Goal: Transaction & Acquisition: Obtain resource

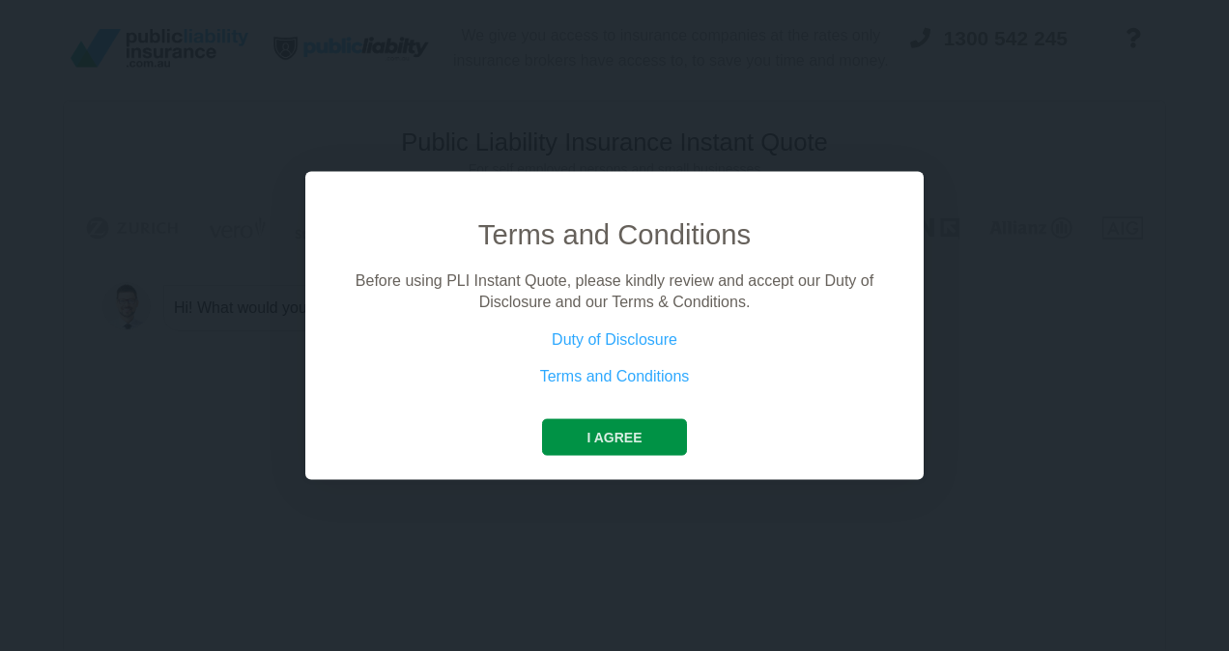
click at [593, 426] on button "I agree" at bounding box center [614, 436] width 144 height 37
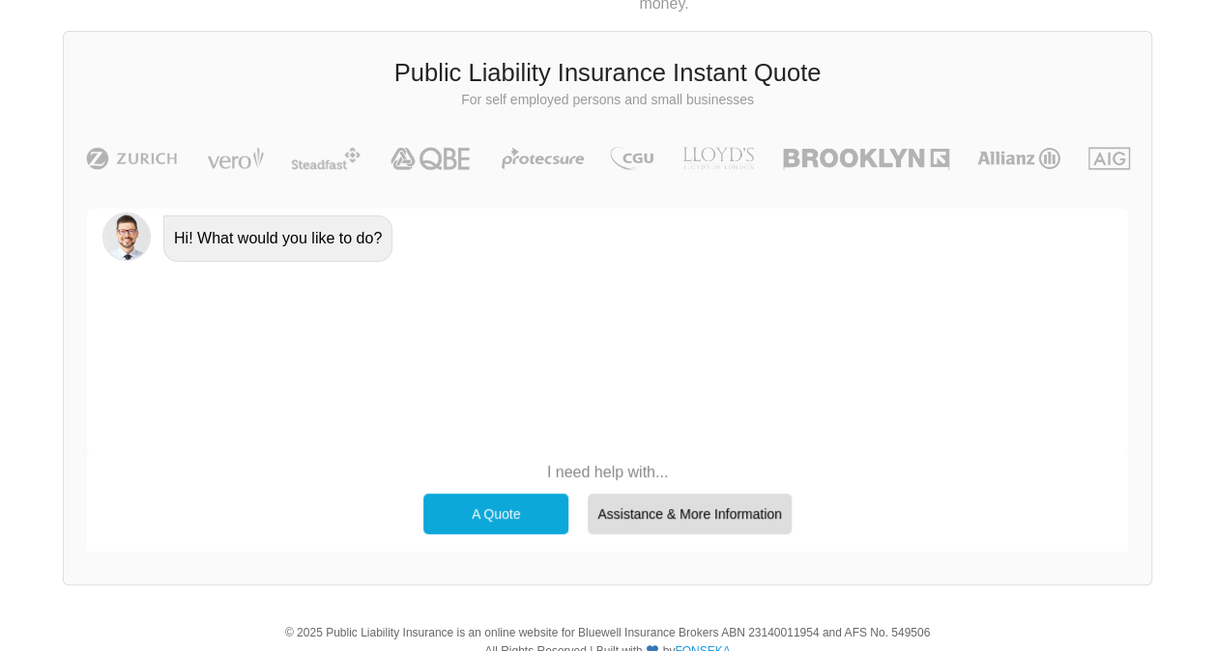
scroll to position [133, 0]
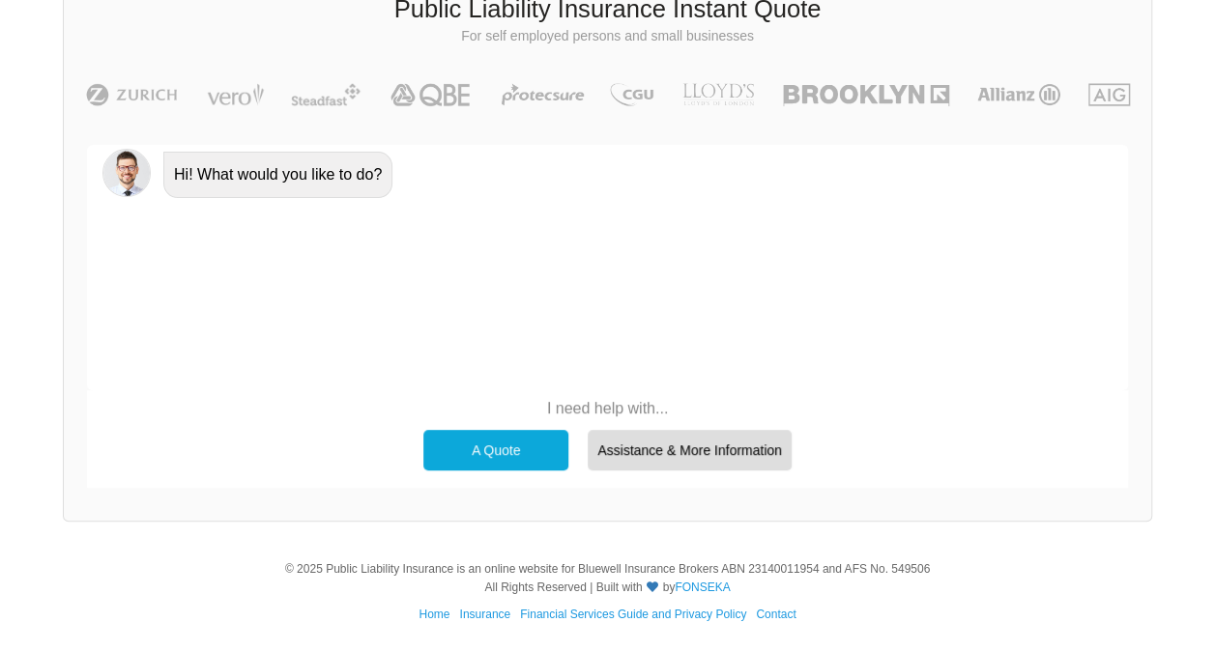
click at [448, 439] on div "A Quote" at bounding box center [495, 450] width 145 height 41
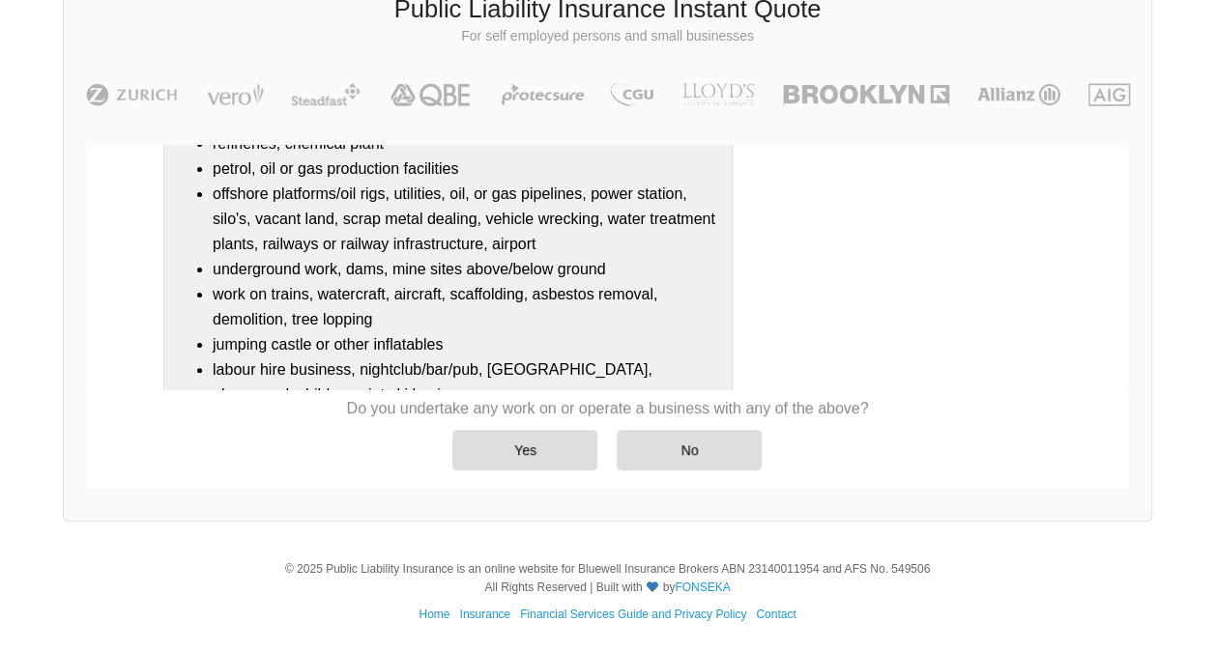
scroll to position [337, 0]
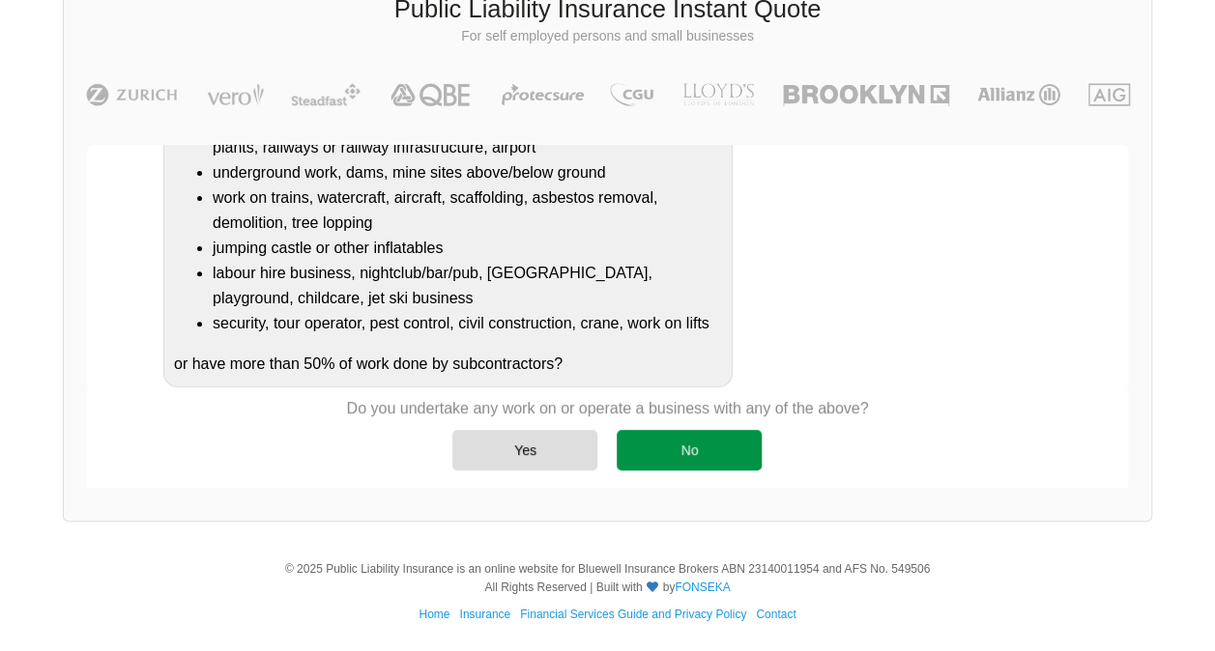
click at [669, 457] on div "No" at bounding box center [689, 450] width 145 height 41
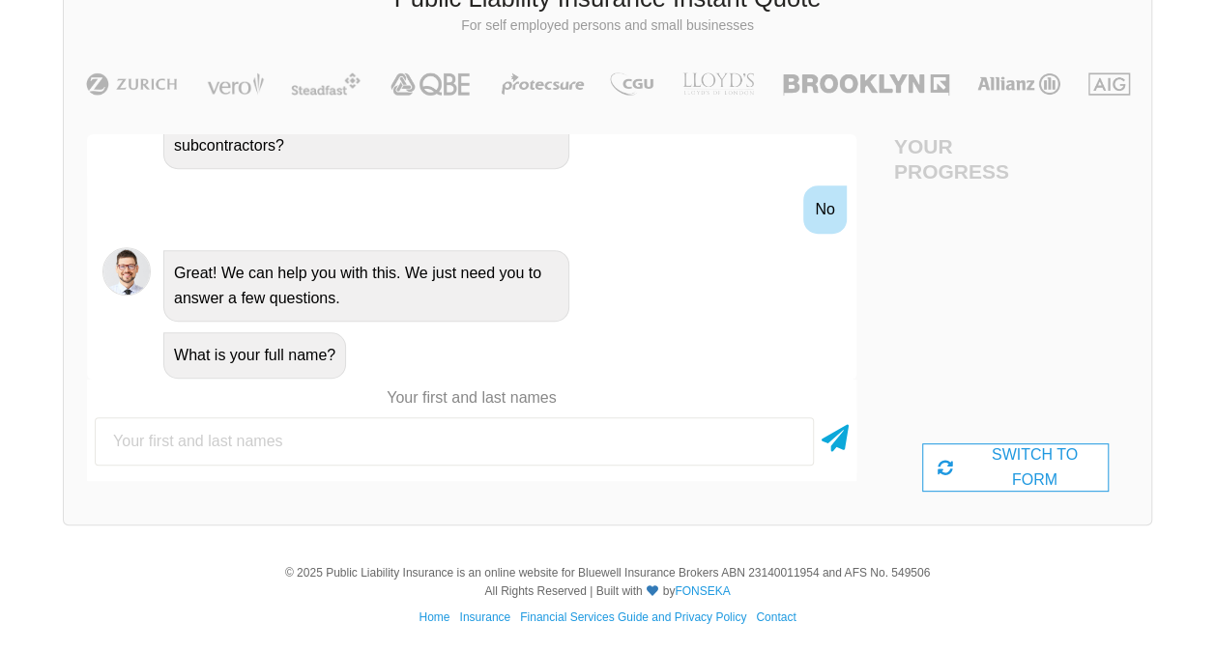
scroll to position [147, 0]
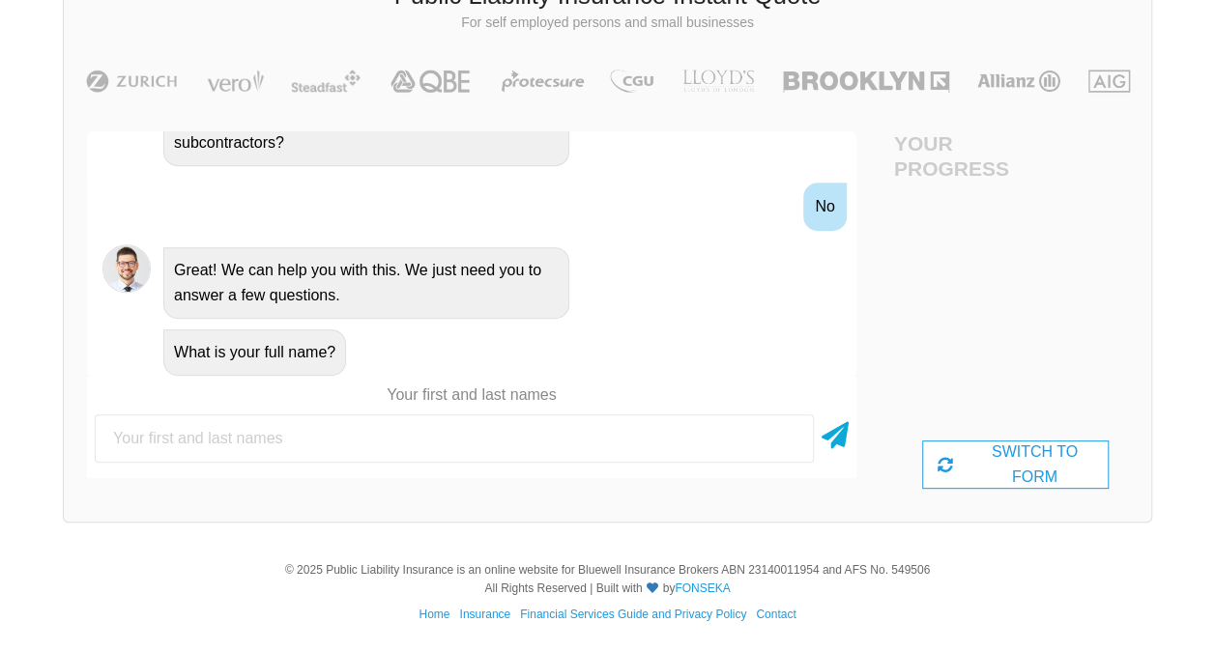
click at [348, 430] on input "text" at bounding box center [454, 439] width 719 height 48
drag, startPoint x: 550, startPoint y: 501, endPoint x: 508, endPoint y: 453, distance: 63.0
click at [549, 501] on div "Awesome! 100% Just a final check that all your details are correct. Your Summar…" at bounding box center [472, 309] width 816 height 403
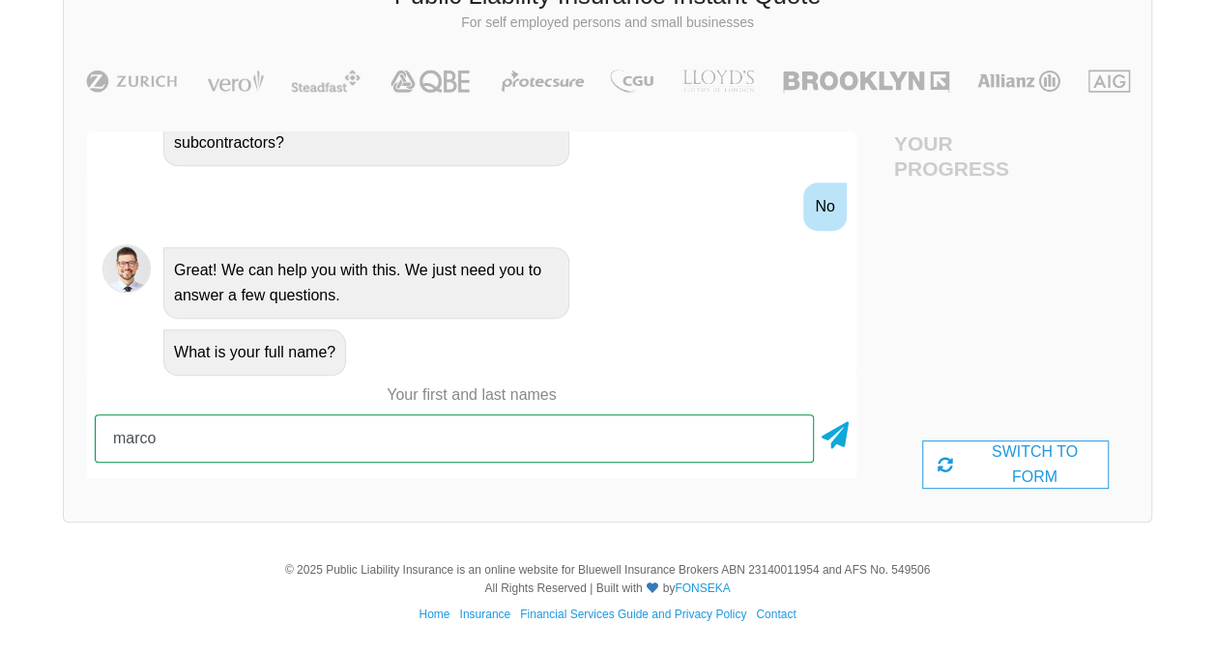
click at [490, 446] on input "marco" at bounding box center [454, 439] width 719 height 48
type input "[PERSON_NAME]"
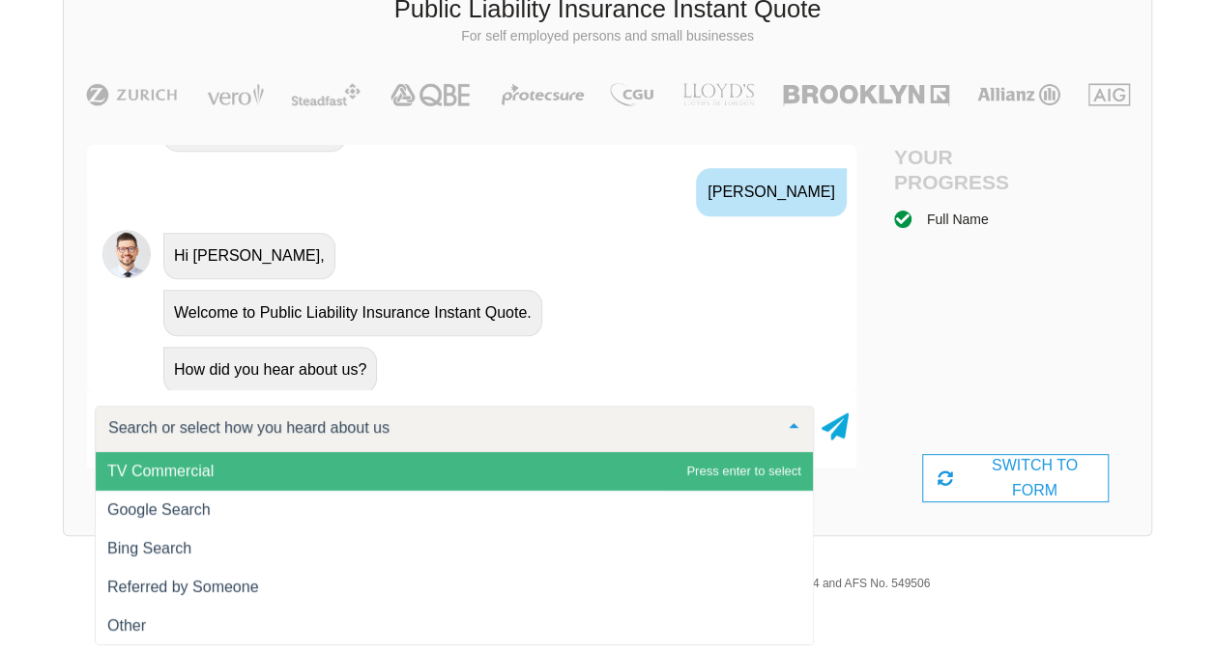
scroll to position [935, 0]
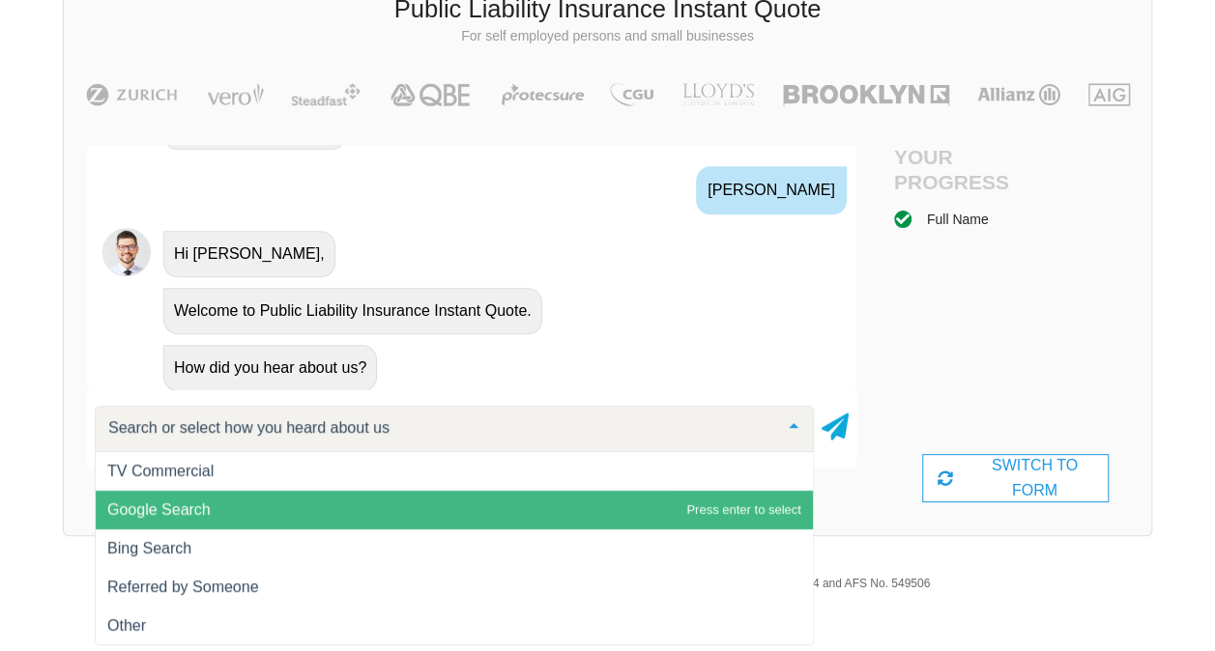
click at [378, 508] on span "Google Search" at bounding box center [454, 510] width 717 height 39
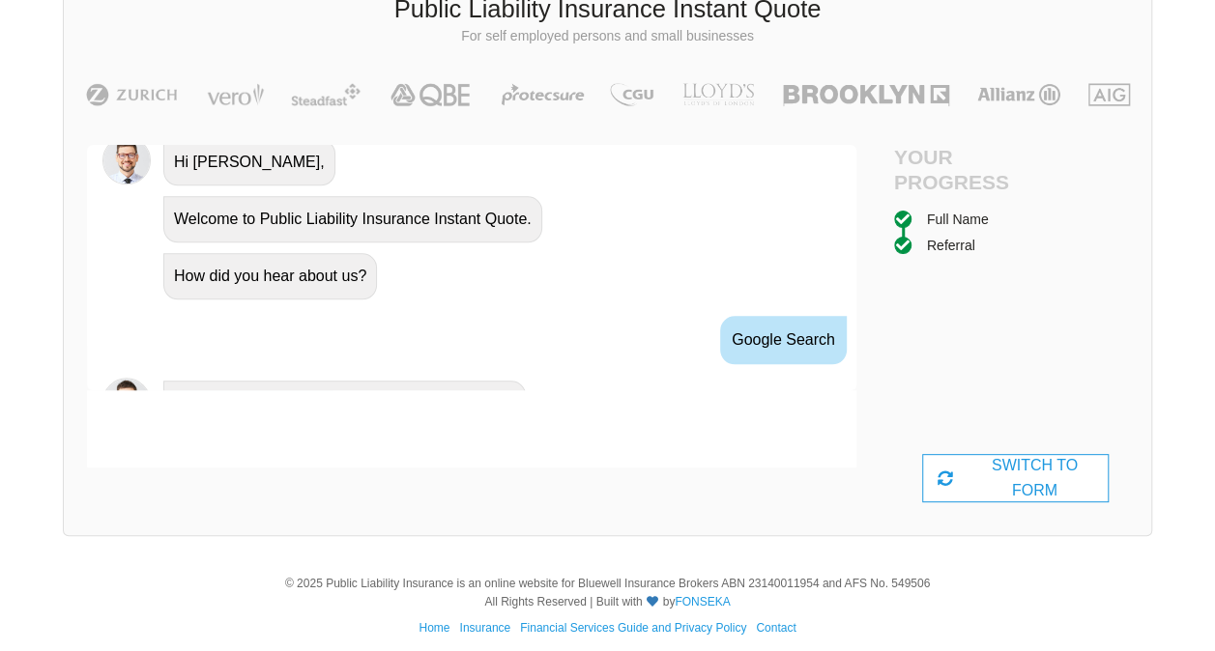
scroll to position [1119, 0]
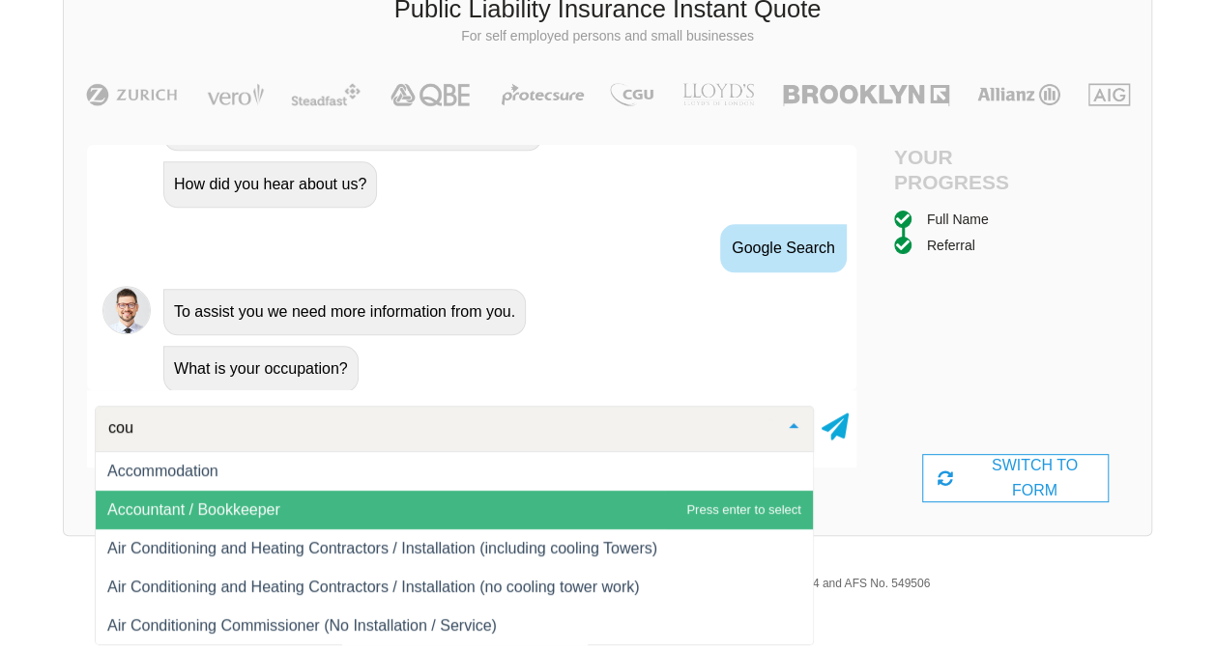
type input "cour"
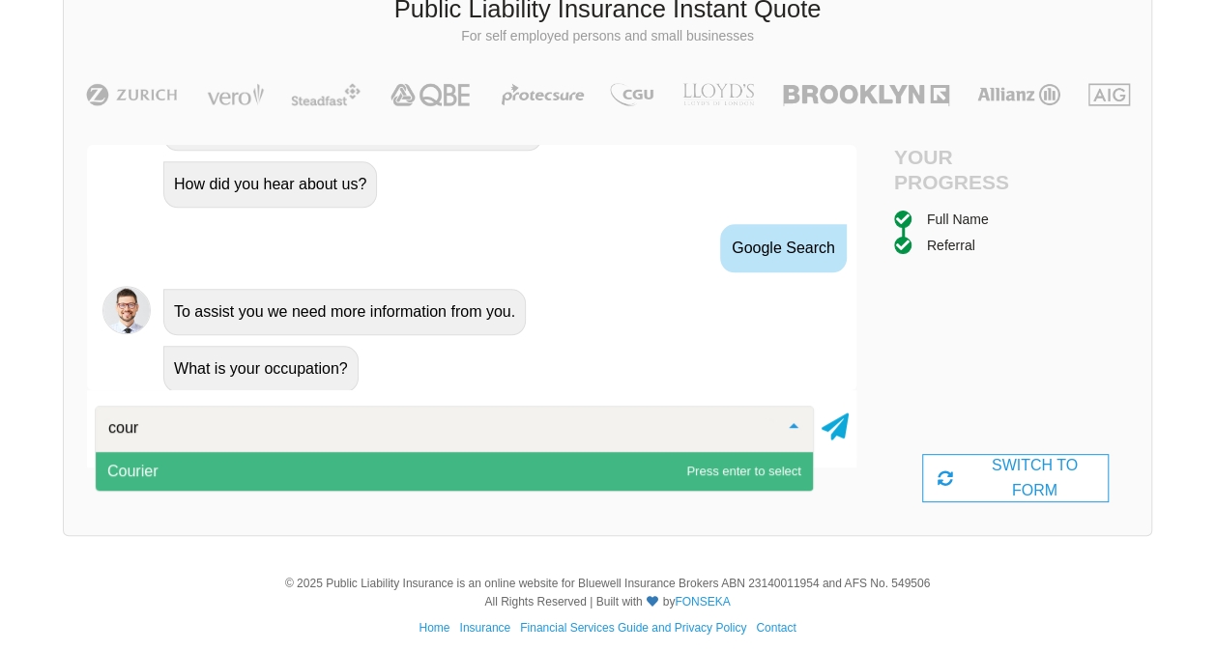
click at [307, 475] on span "Courier" at bounding box center [454, 471] width 717 height 39
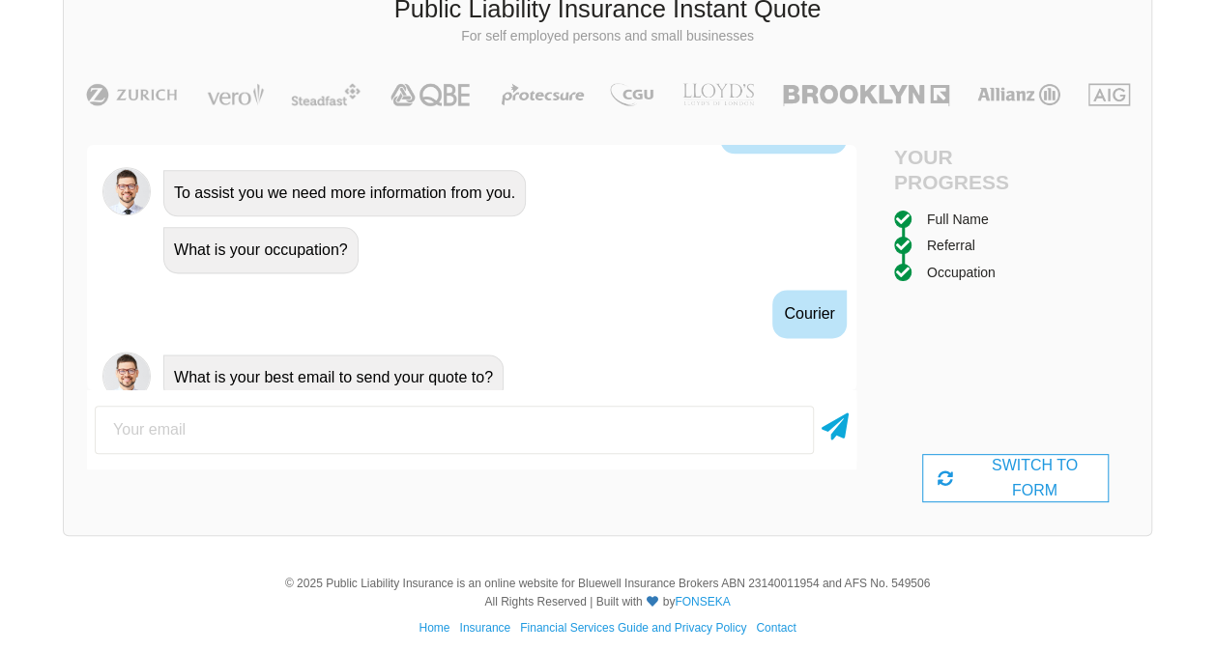
scroll to position [1247, 0]
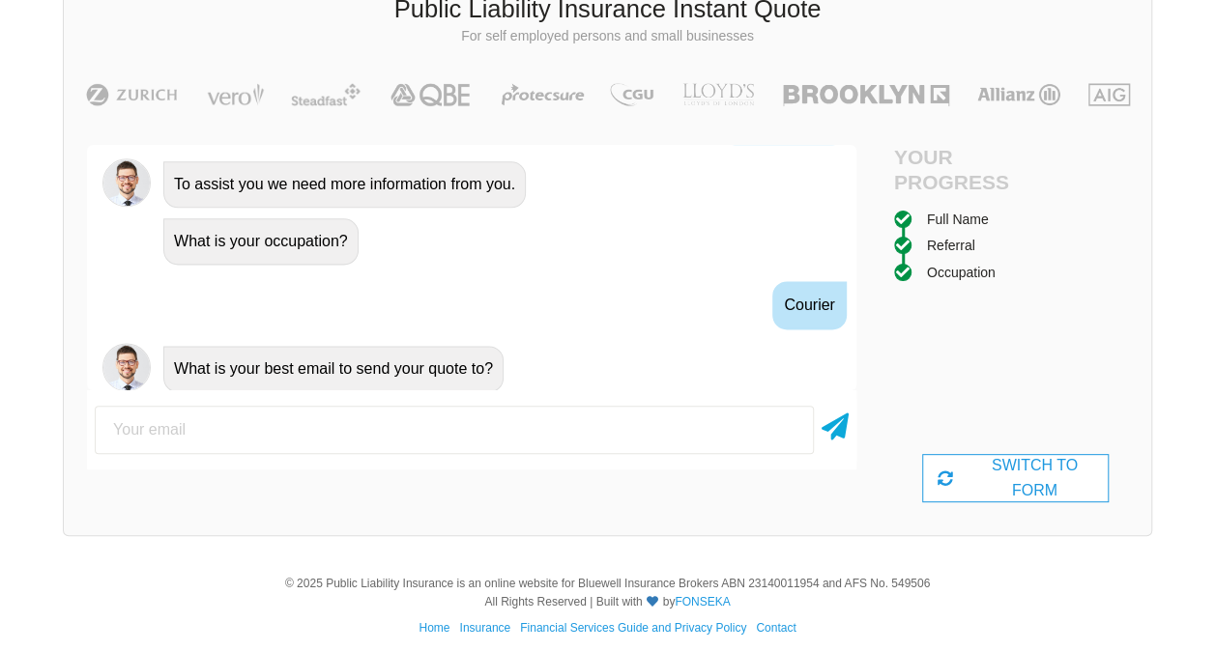
click at [271, 422] on input "email" at bounding box center [454, 430] width 719 height 48
type input "[EMAIL_ADDRESS][DOMAIN_NAME]"
click at [825, 428] on icon at bounding box center [834, 423] width 27 height 35
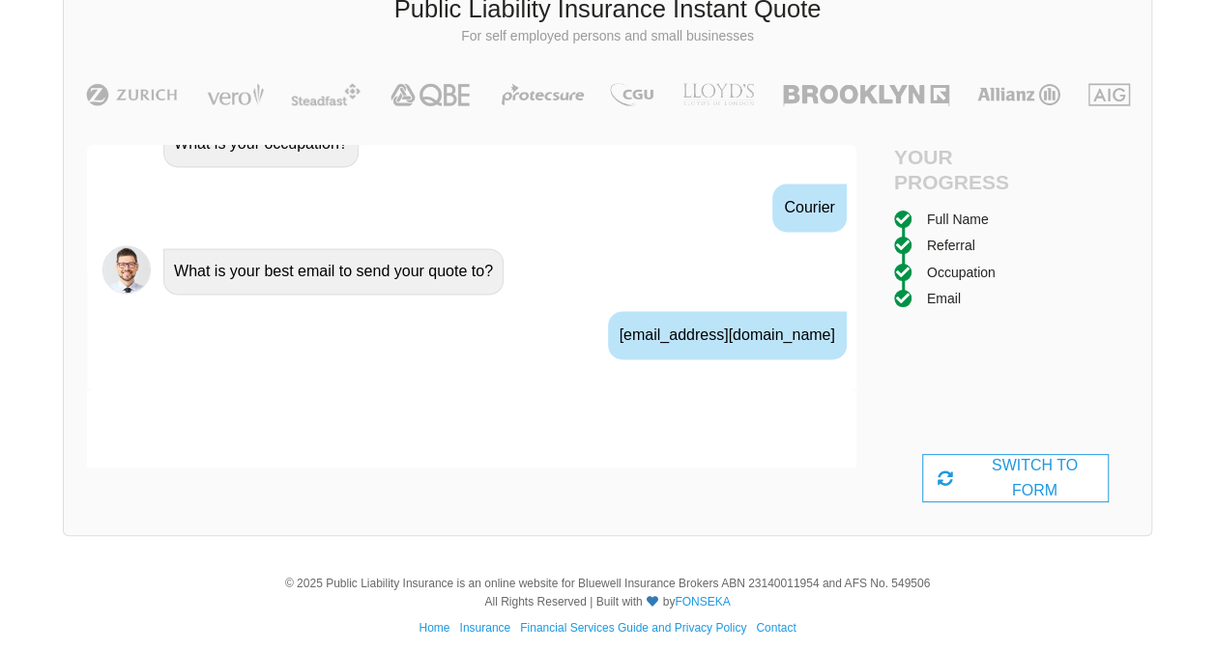
scroll to position [1373, 0]
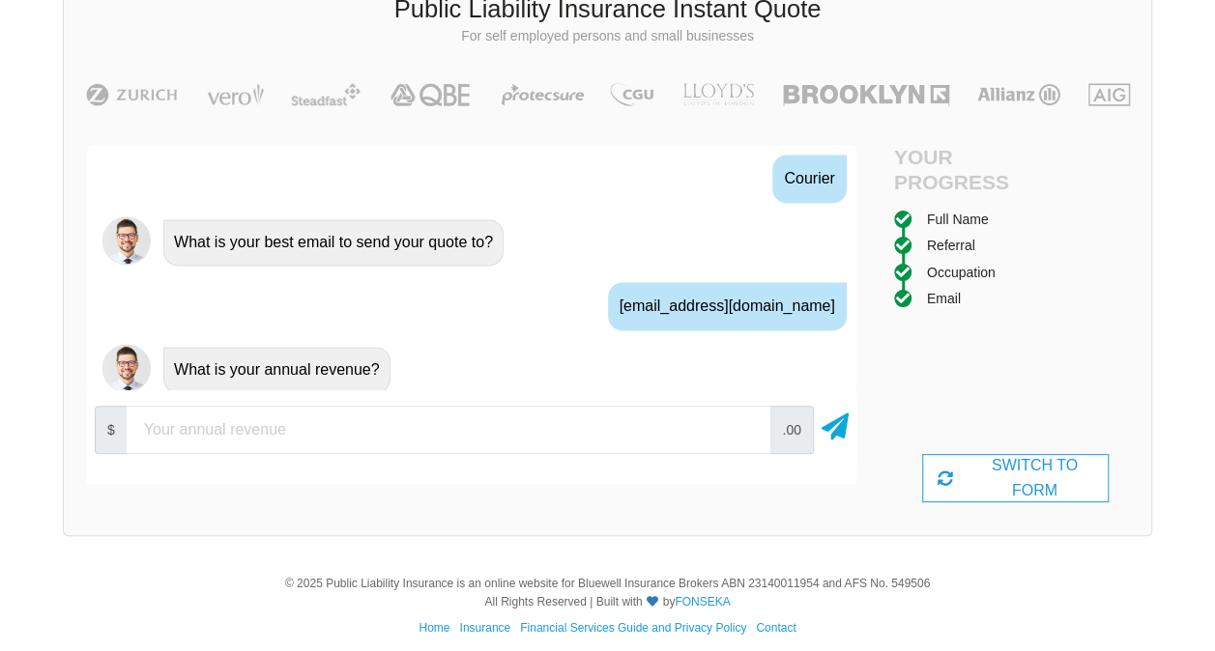
click at [309, 436] on input "number" at bounding box center [449, 430] width 644 height 48
type input "480000"
click at [847, 434] on icon at bounding box center [834, 423] width 27 height 35
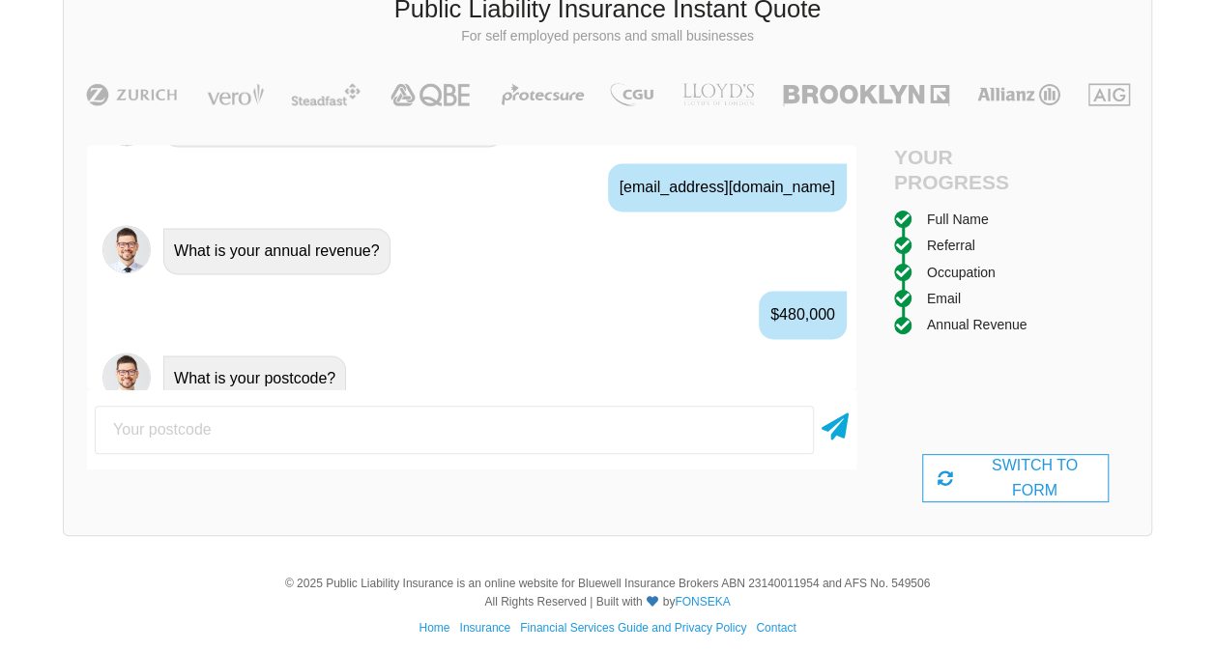
scroll to position [1500, 0]
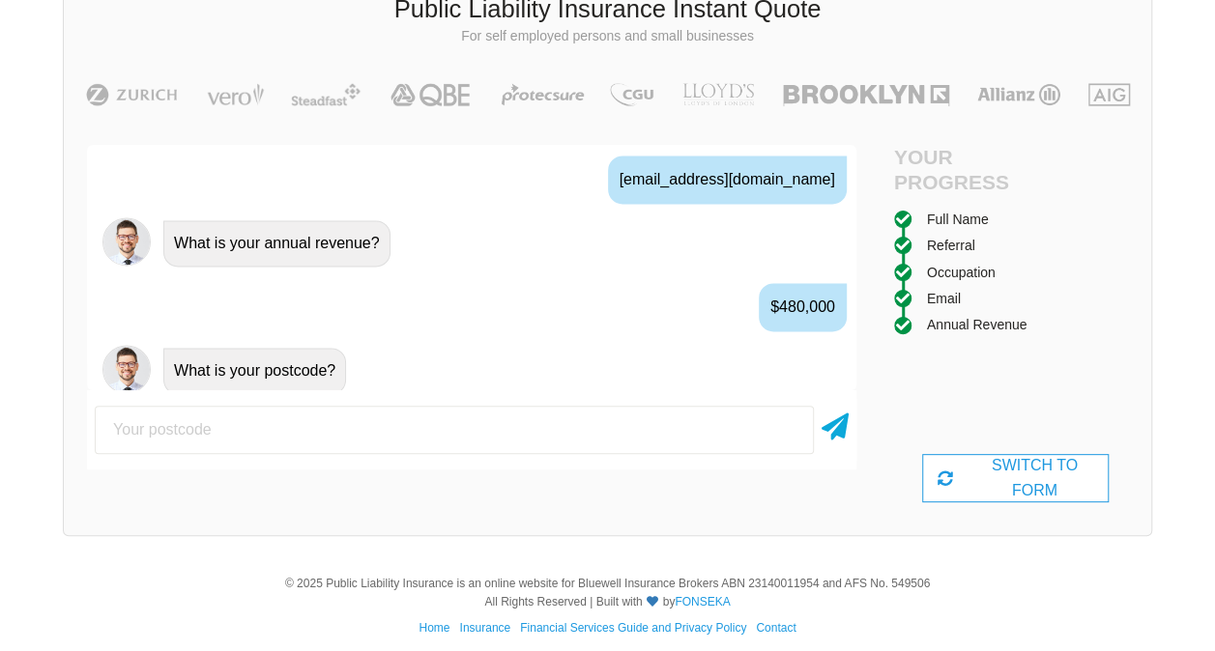
click at [291, 429] on input "number" at bounding box center [454, 430] width 719 height 48
type input "2222"
click at [840, 436] on icon at bounding box center [834, 423] width 27 height 35
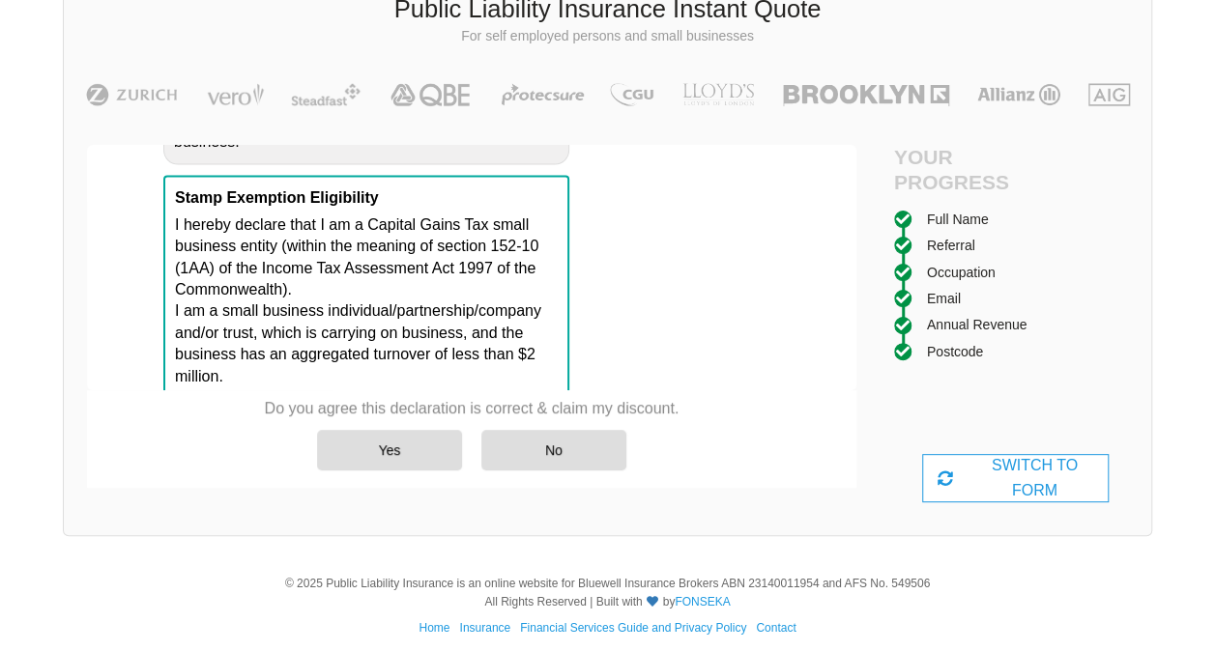
scroll to position [1911, 0]
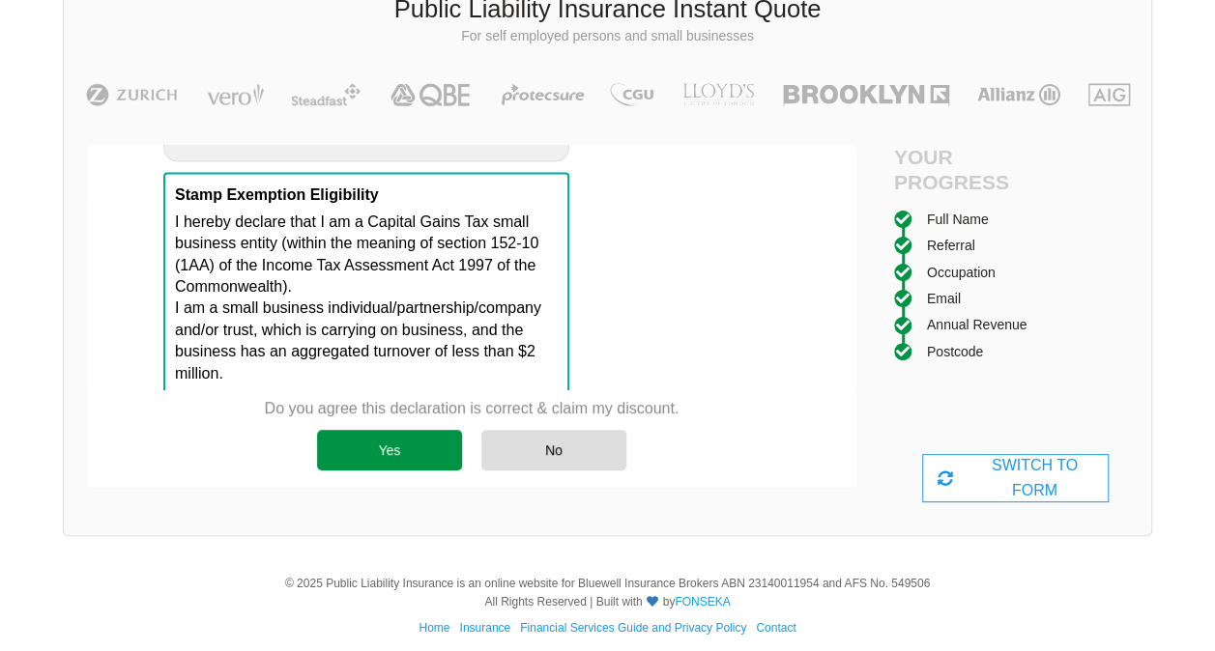
click at [358, 446] on div "Yes" at bounding box center [389, 450] width 145 height 41
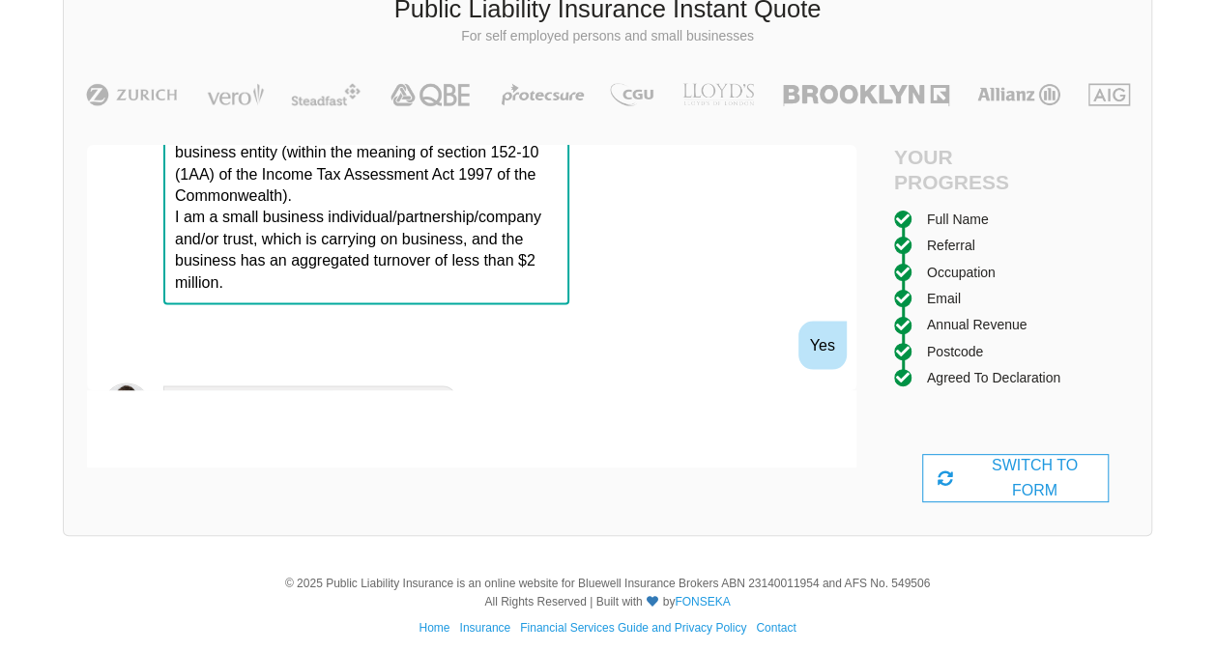
scroll to position [2037, 0]
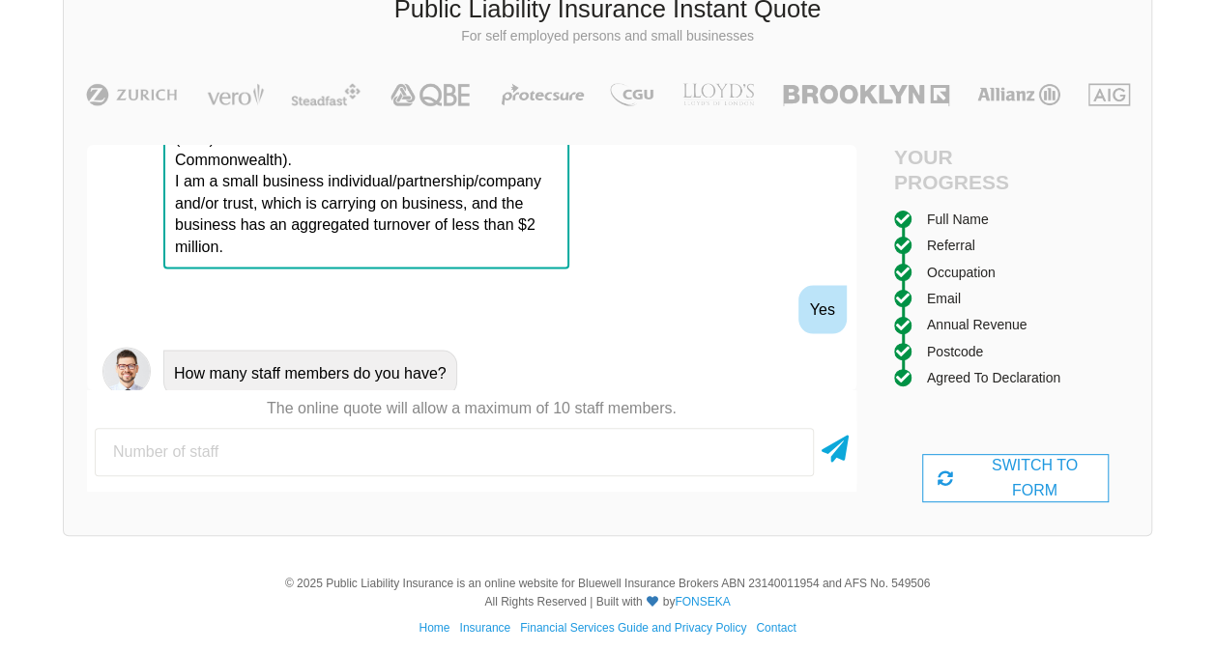
click at [257, 443] on input "number" at bounding box center [454, 452] width 719 height 48
type input "2"
click at [833, 458] on icon at bounding box center [834, 445] width 27 height 35
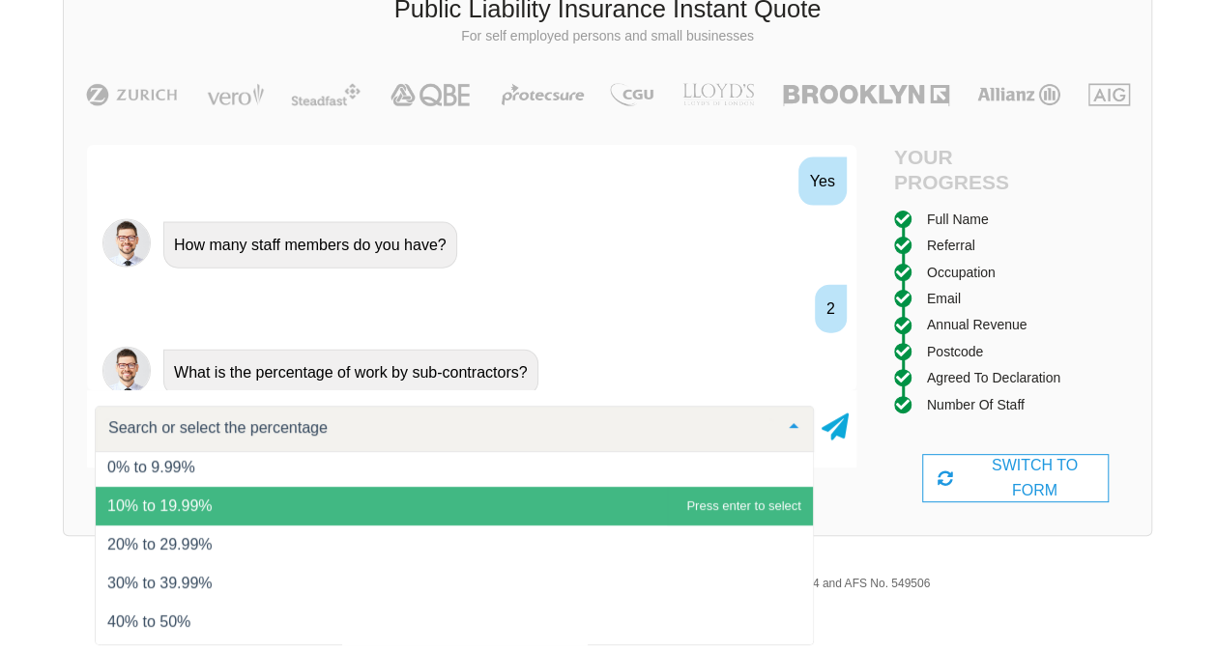
scroll to position [77, 0]
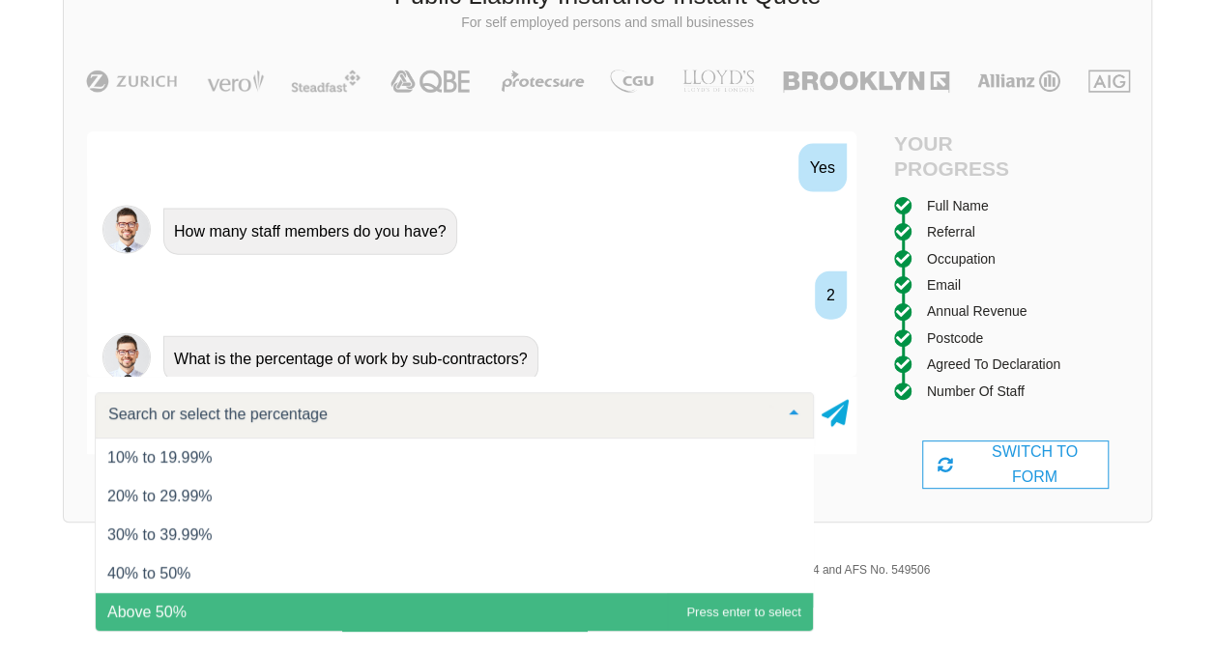
click at [246, 612] on span "Above 50%" at bounding box center [454, 612] width 717 height 39
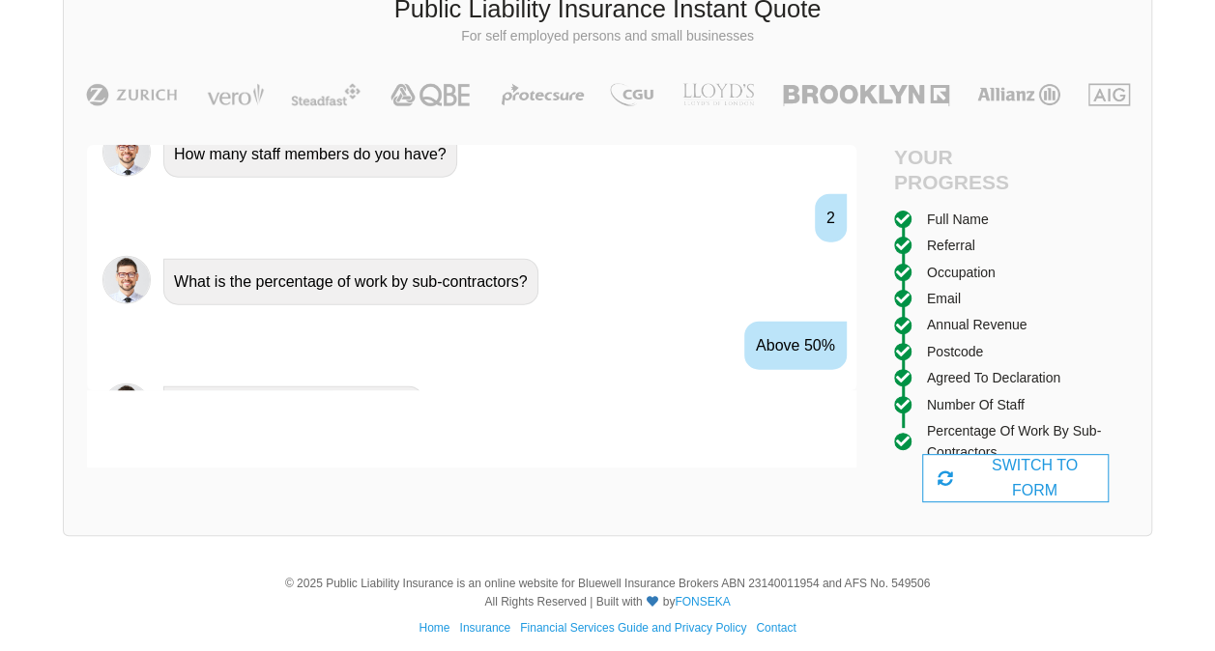
scroll to position [2291, 0]
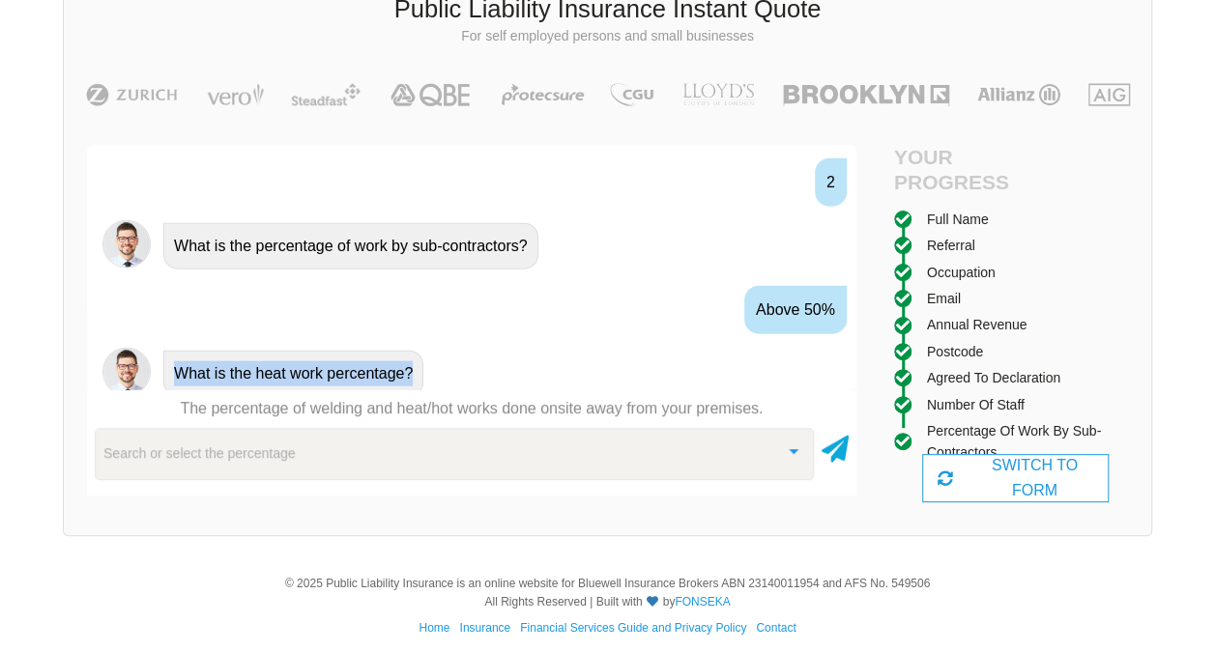
drag, startPoint x: 176, startPoint y: 361, endPoint x: 426, endPoint y: 363, distance: 250.3
click at [426, 363] on div "What is the heat work percentage?" at bounding box center [498, 372] width 685 height 49
copy div "What is the heat work percentage?"
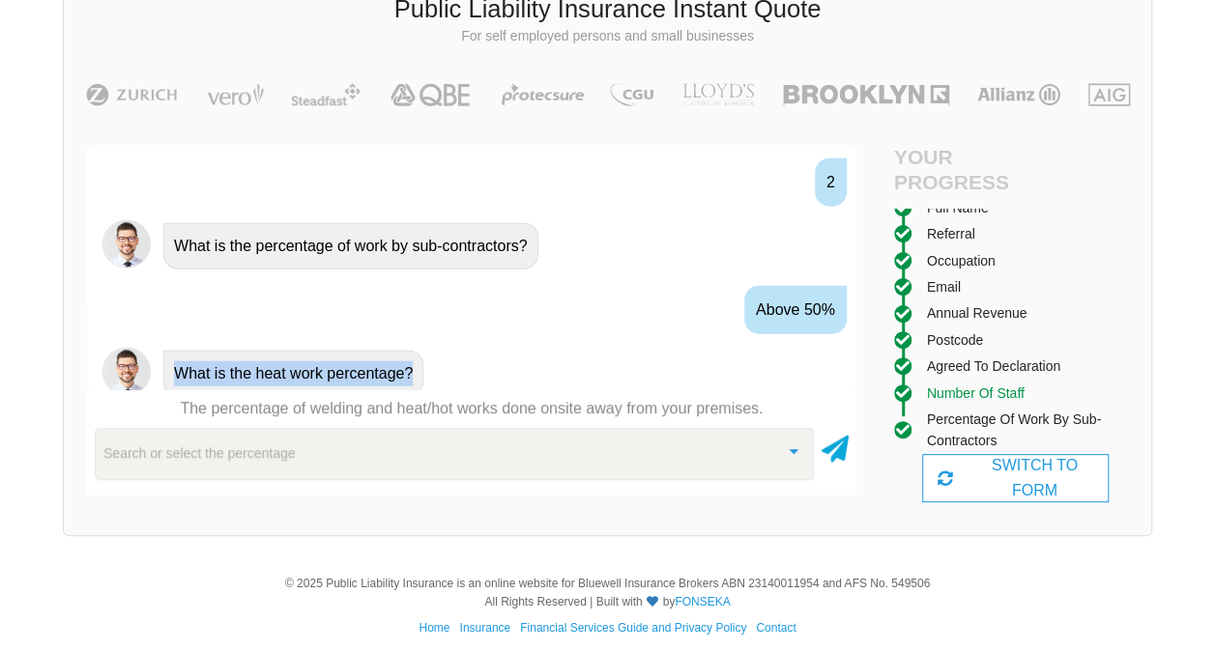
scroll to position [14, 0]
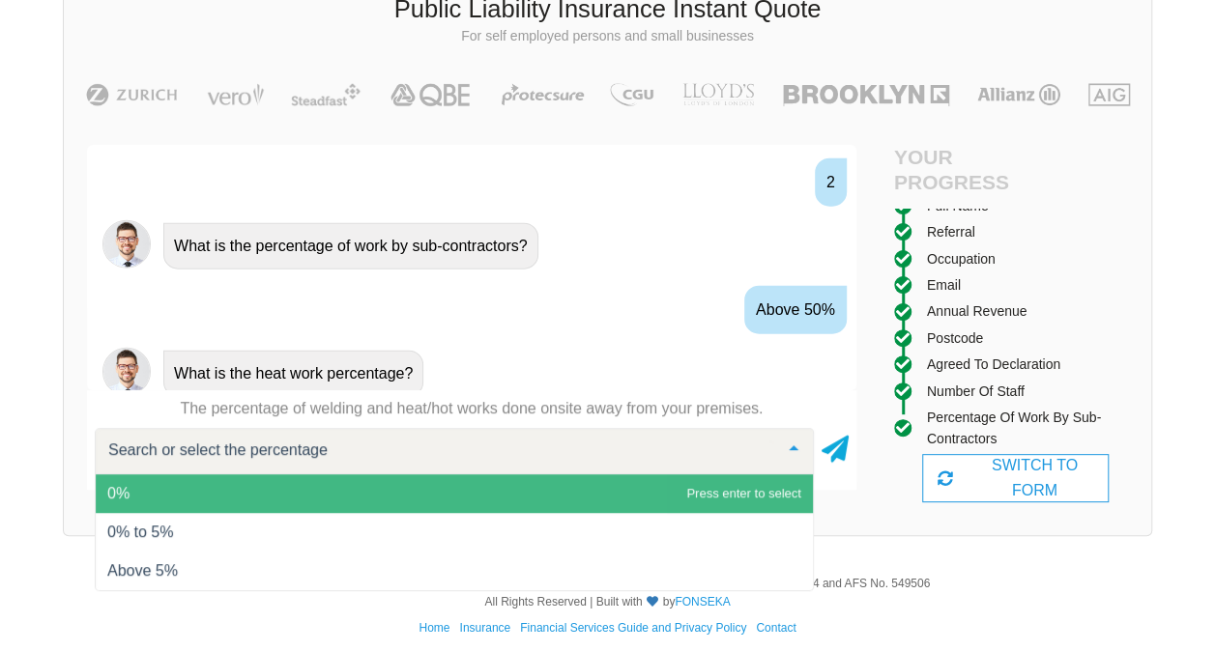
click at [199, 489] on span "0%" at bounding box center [454, 493] width 717 height 39
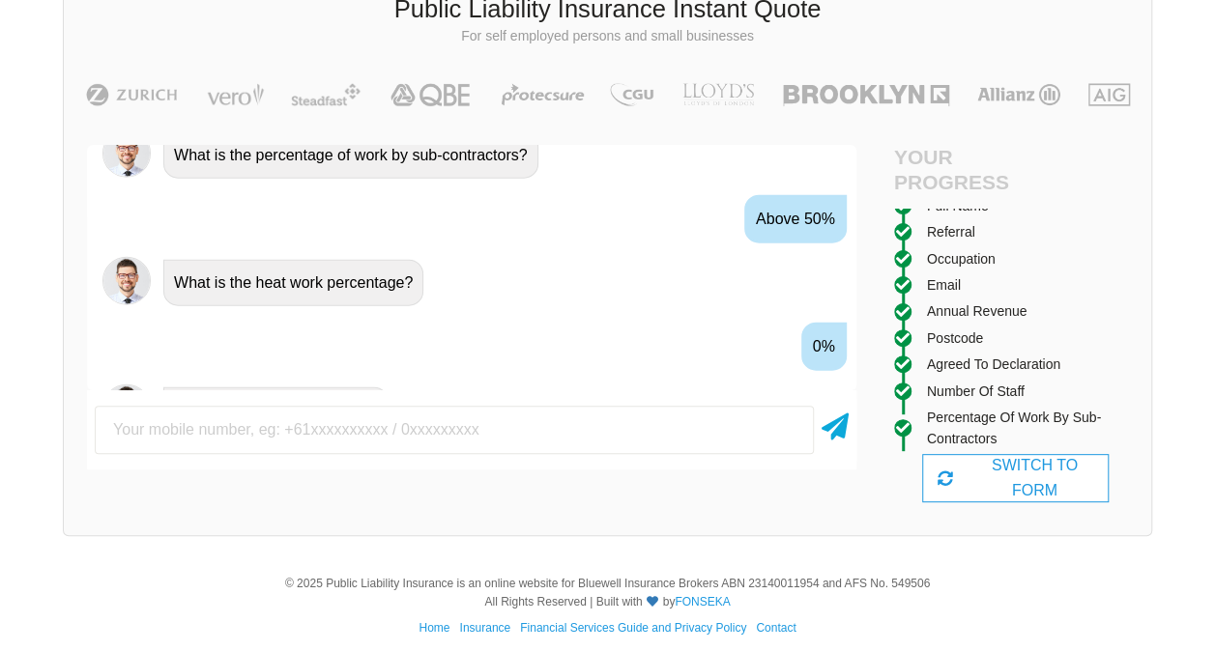
scroll to position [2418, 0]
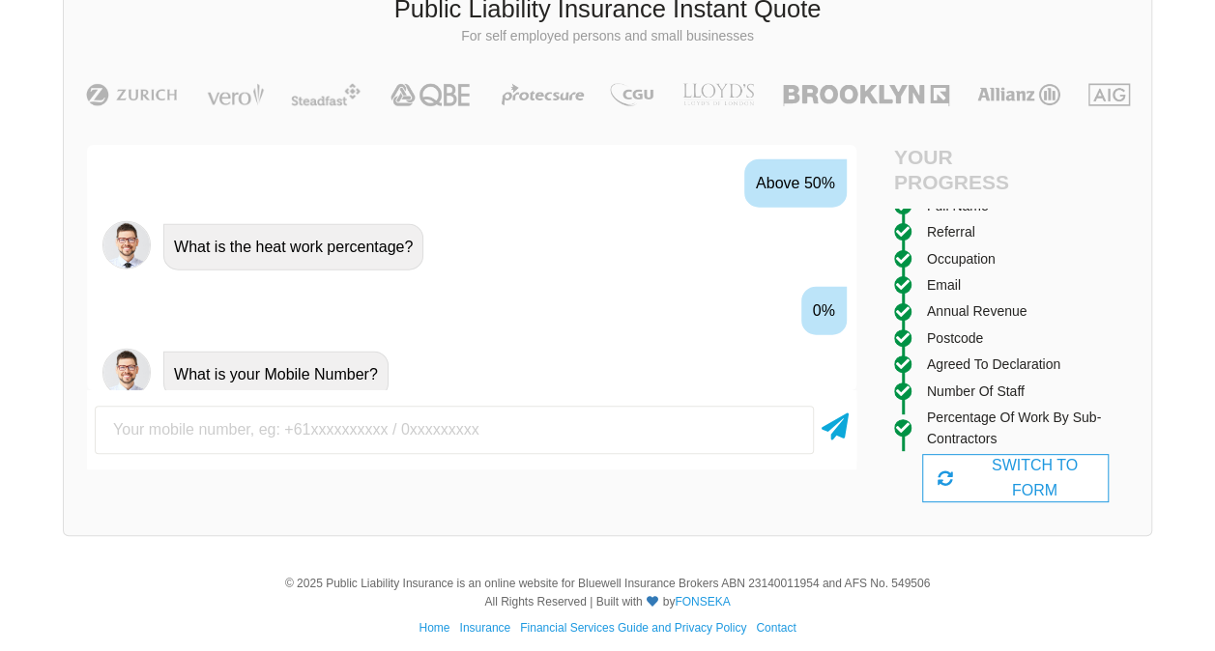
click at [276, 431] on input "text" at bounding box center [454, 430] width 719 height 48
click at [650, 274] on div "0%" at bounding box center [471, 309] width 769 height 71
